Goal: Information Seeking & Learning: Learn about a topic

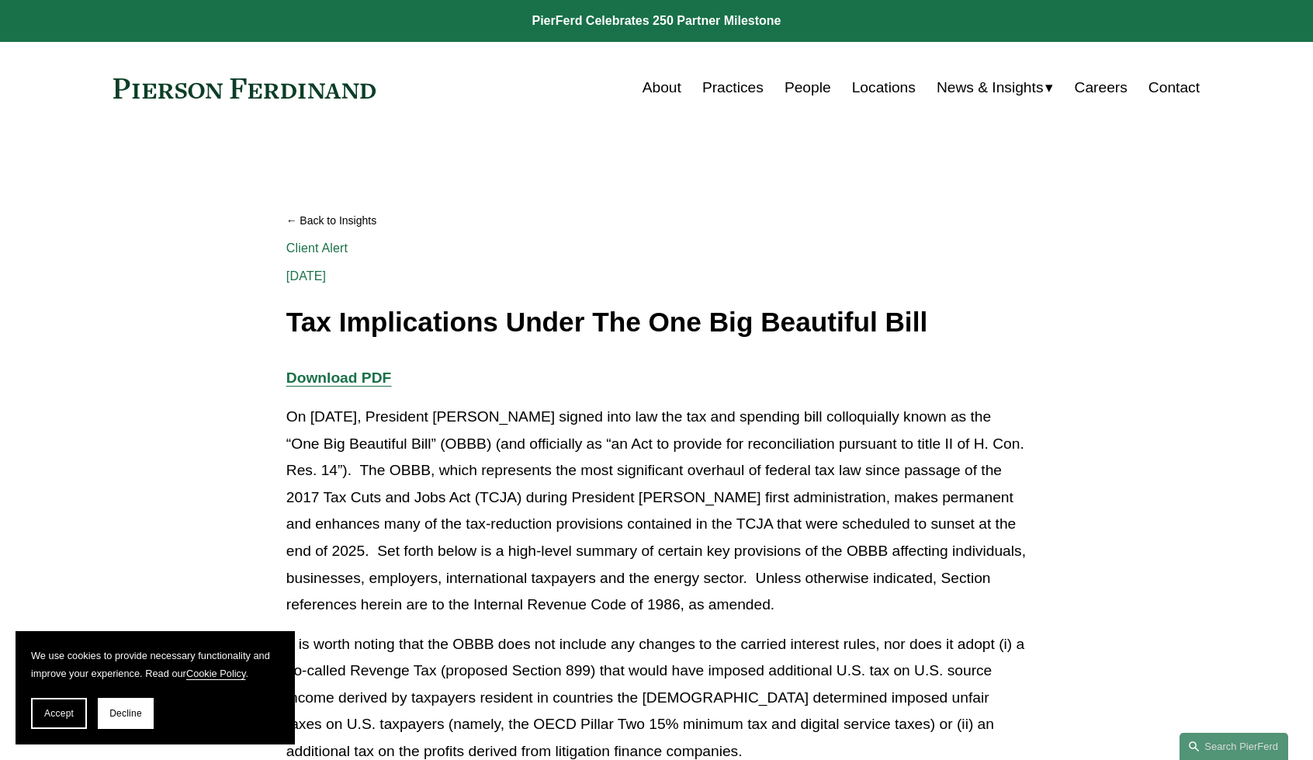
drag, startPoint x: 104, startPoint y: 87, endPoint x: 345, endPoint y: 91, distance: 241.5
click at [345, 91] on div "Skip to Content About Practices People Locations" at bounding box center [656, 88] width 1313 height 92
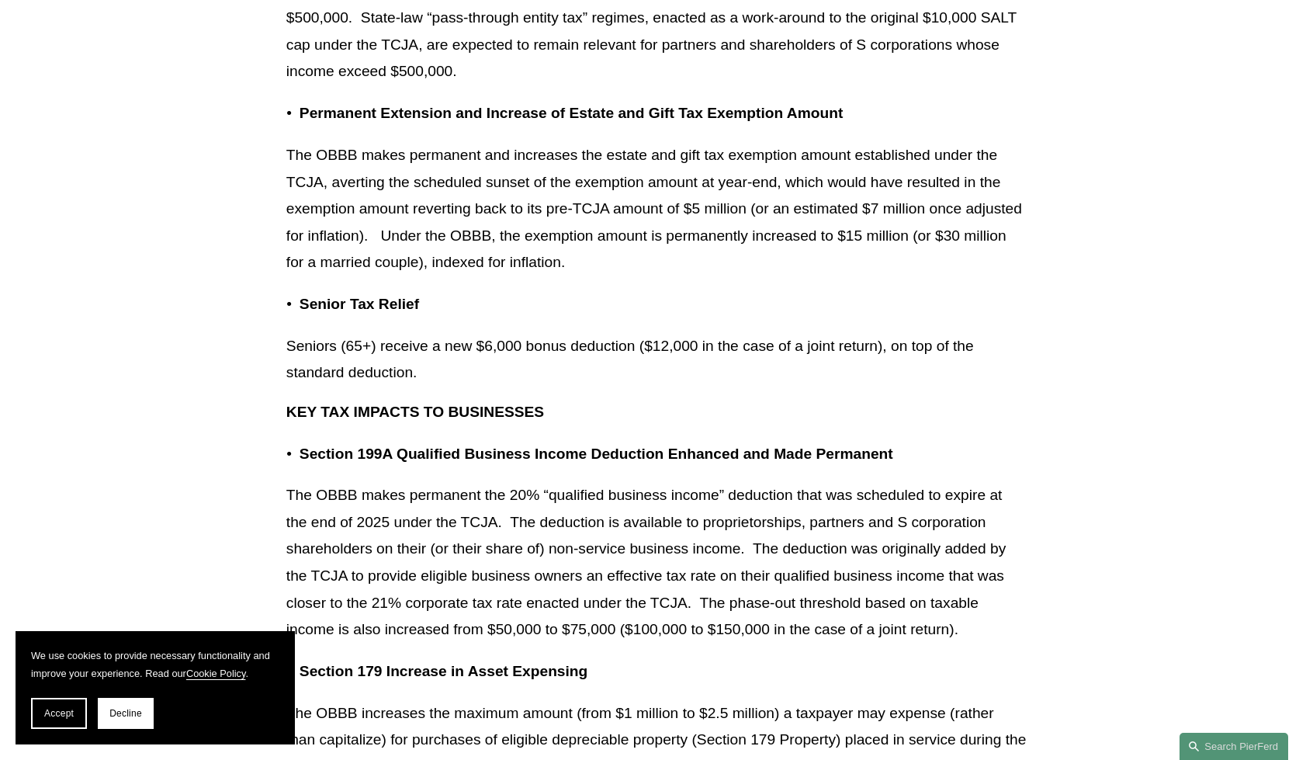
scroll to position [1164, 0]
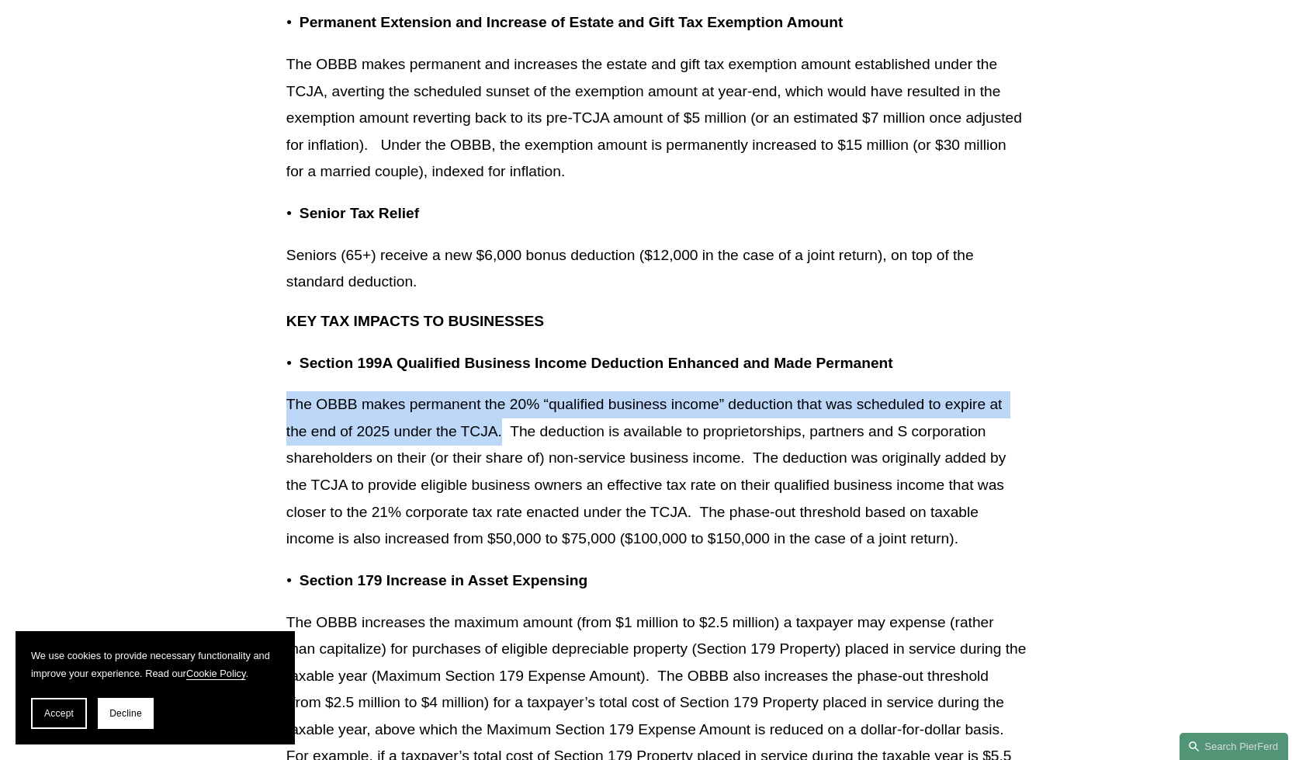
drag, startPoint x: 288, startPoint y: 408, endPoint x: 501, endPoint y: 429, distance: 214.4
click at [501, 429] on p "The OBBB makes permanent the 20% “qualified business income” deduction that was…" at bounding box center [656, 471] width 741 height 161
copy p "The OBBB makes permanent the 20% “qualified business income” deduction that was…"
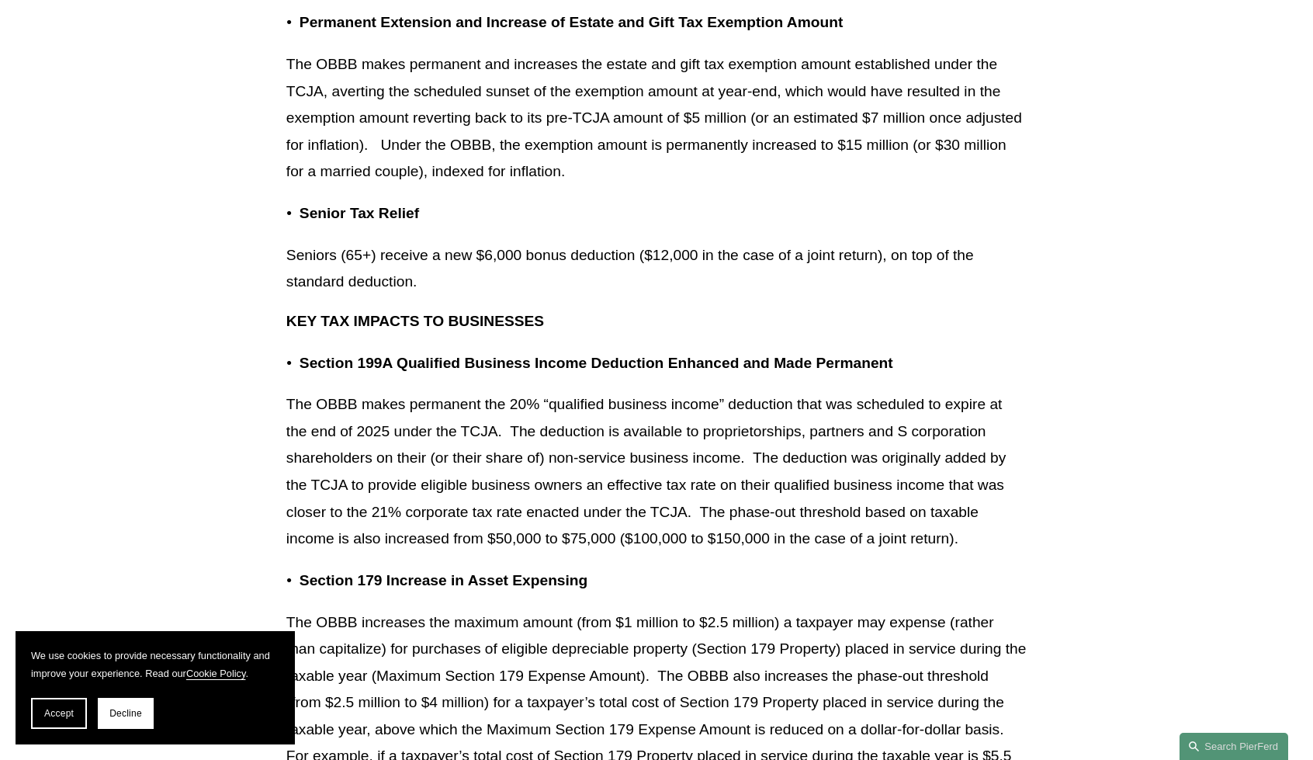
click at [710, 312] on p "KEY TAX IMPACTS TO BUSINESSES" at bounding box center [656, 321] width 741 height 27
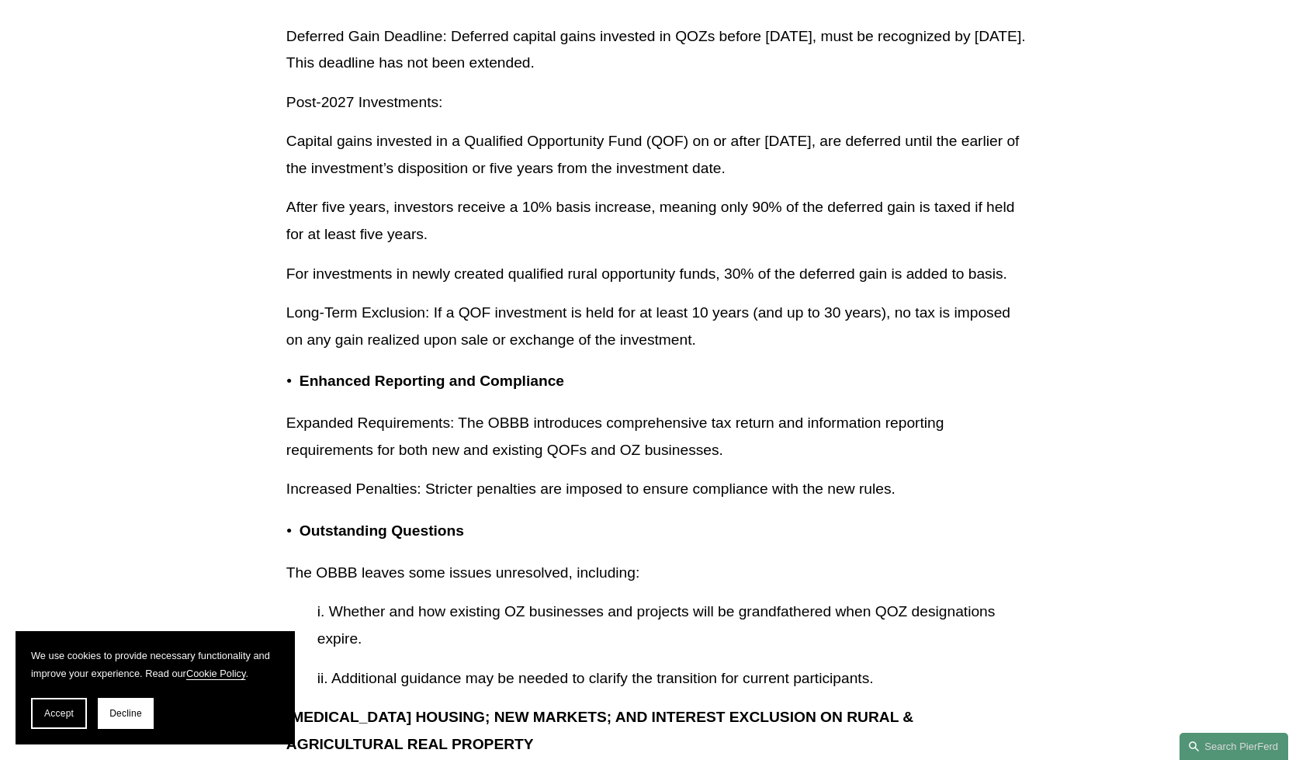
scroll to position [4037, 0]
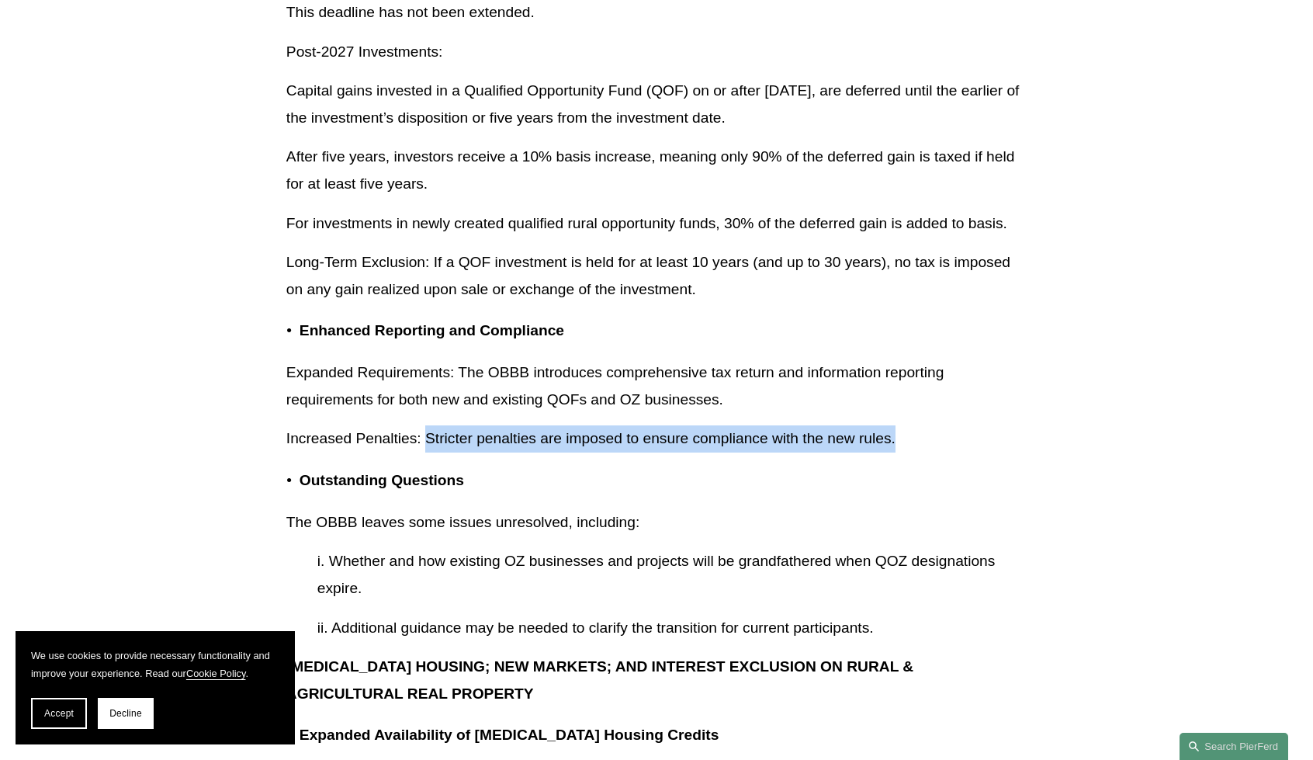
drag, startPoint x: 429, startPoint y: 464, endPoint x: 894, endPoint y: 446, distance: 465.3
copy p "Stricter penalties are imposed to ensure compliance with the new rules."
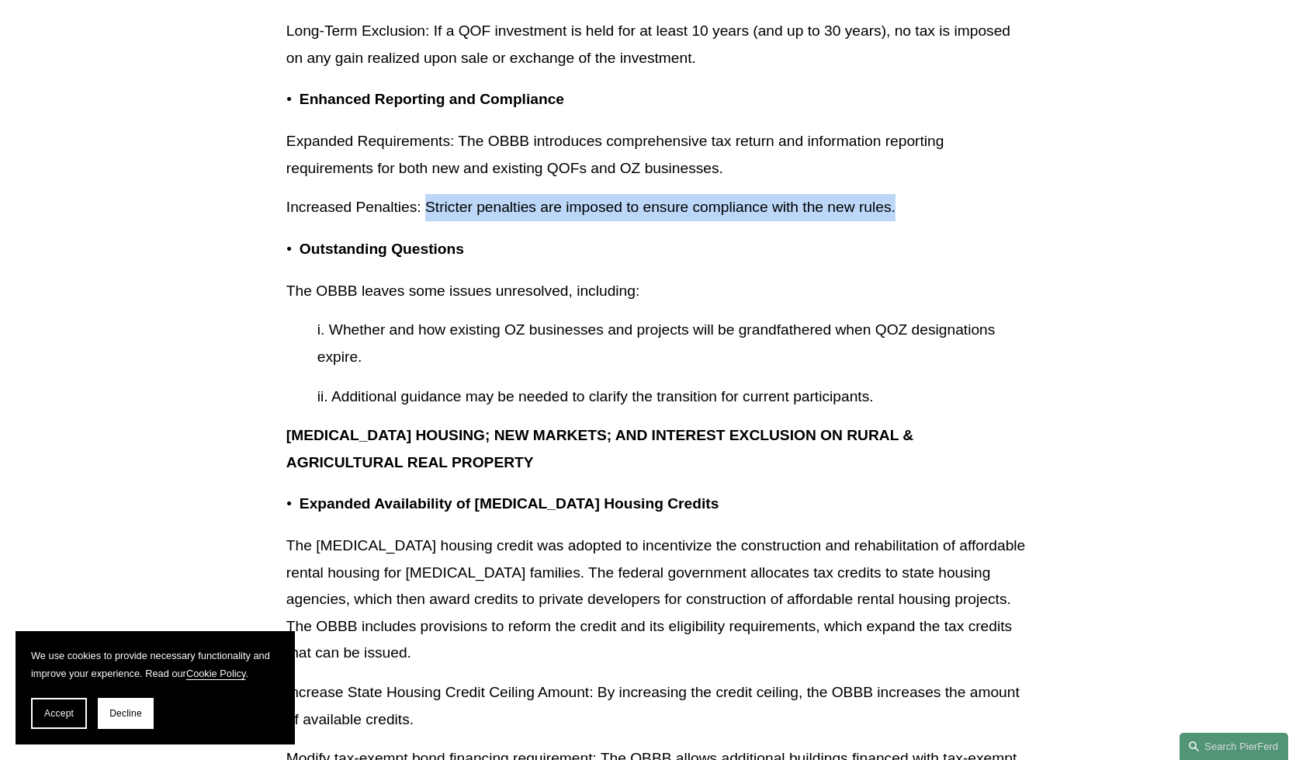
scroll to position [4270, 0]
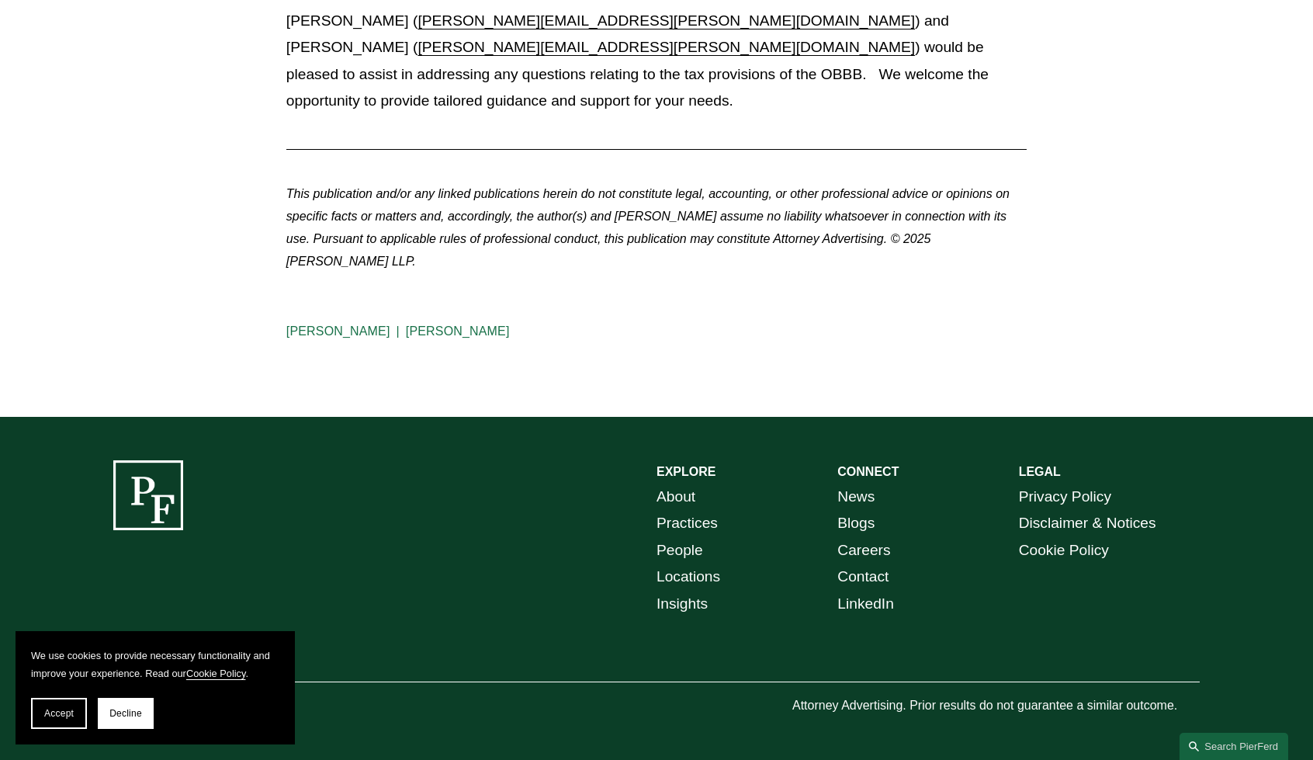
scroll to position [16879, 0]
